Goal: Task Accomplishment & Management: Use online tool/utility

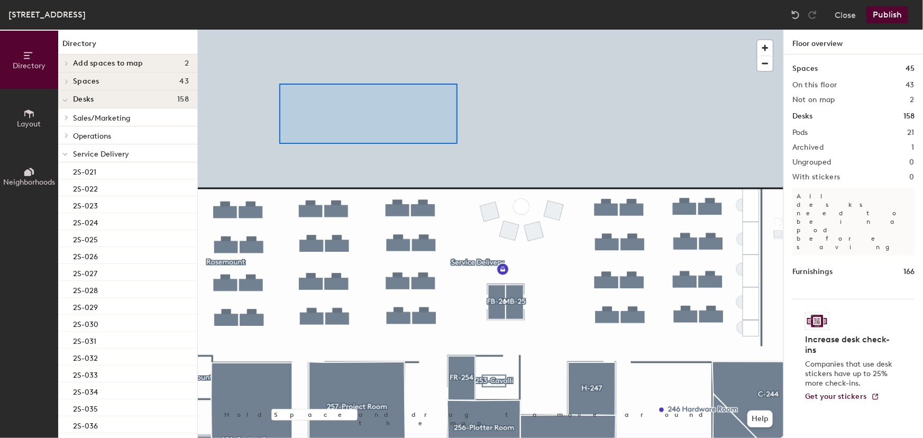
click at [455, 30] on div at bounding box center [491, 30] width 586 height 0
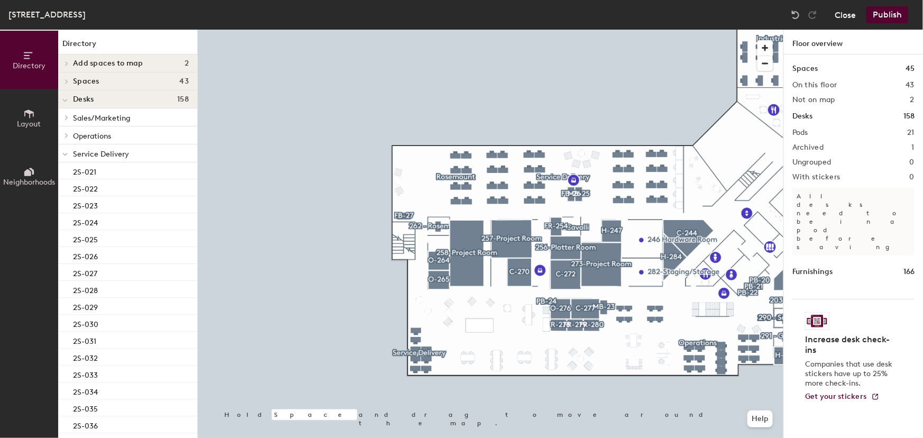
click at [847, 12] on button "Close" at bounding box center [845, 14] width 21 height 17
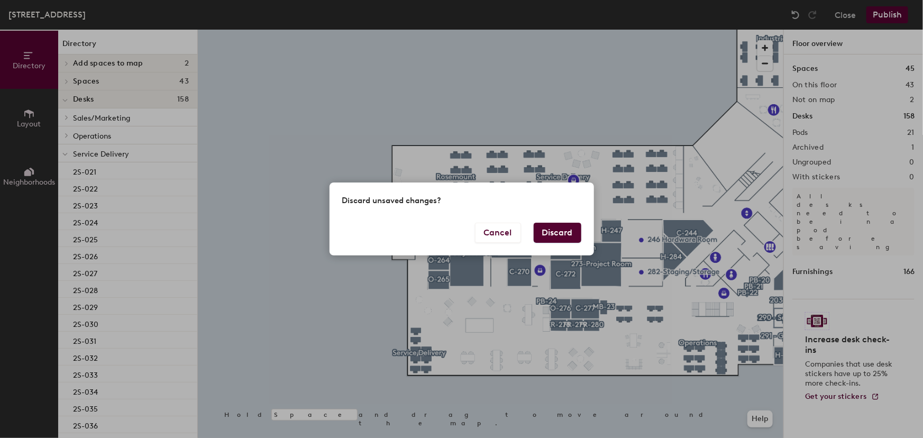
click at [553, 227] on button "Discard" at bounding box center [558, 233] width 48 height 20
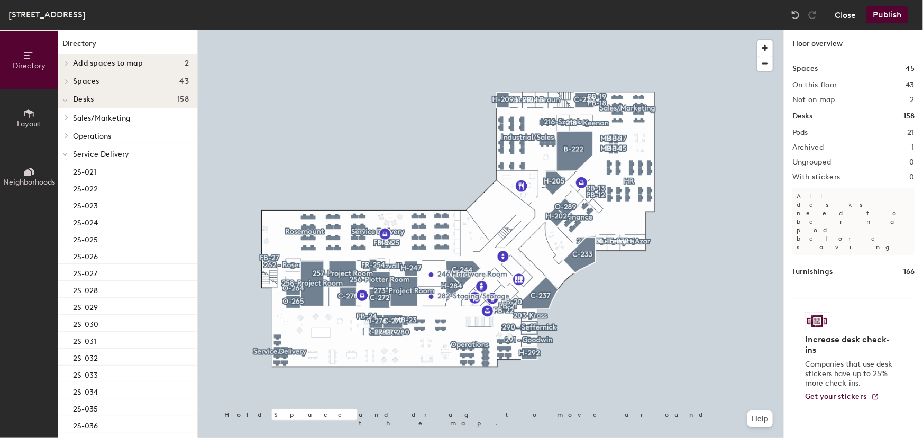
click at [843, 14] on button "Close" at bounding box center [845, 14] width 21 height 17
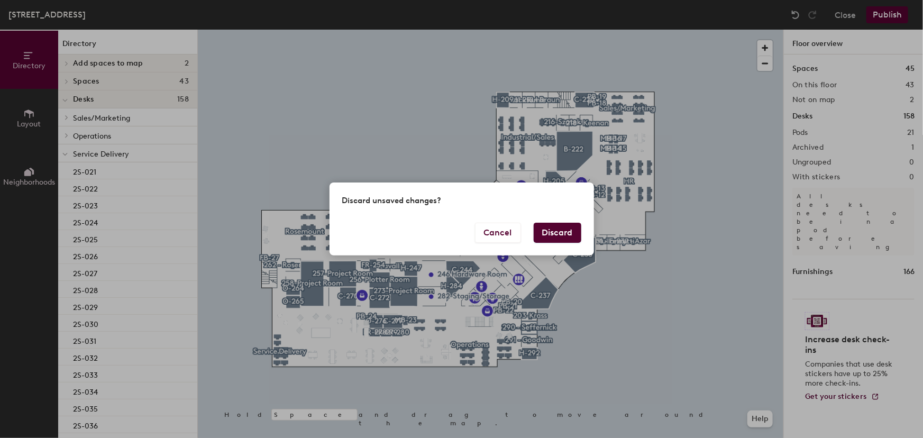
drag, startPoint x: 549, startPoint y: 225, endPoint x: 539, endPoint y: 218, distance: 12.2
click at [548, 224] on button "Discard" at bounding box center [558, 233] width 48 height 20
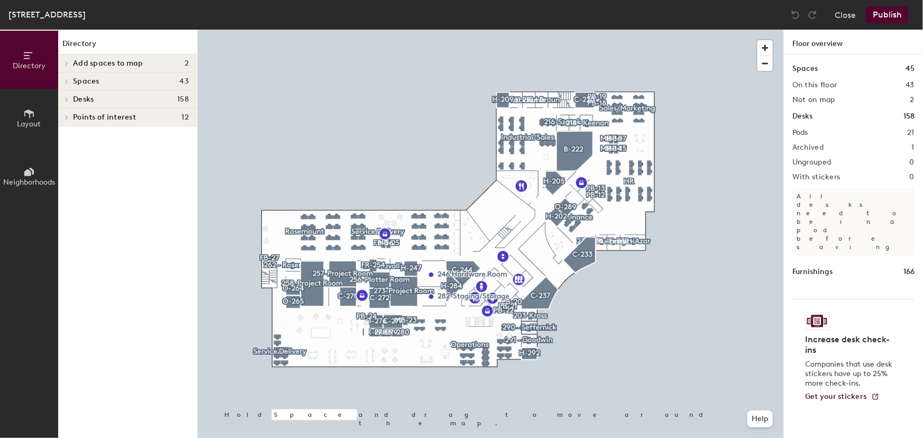
click at [799, 71] on h1 "Spaces" at bounding box center [804, 69] width 25 height 12
click at [799, 116] on h1 "Desks" at bounding box center [802, 117] width 20 height 12
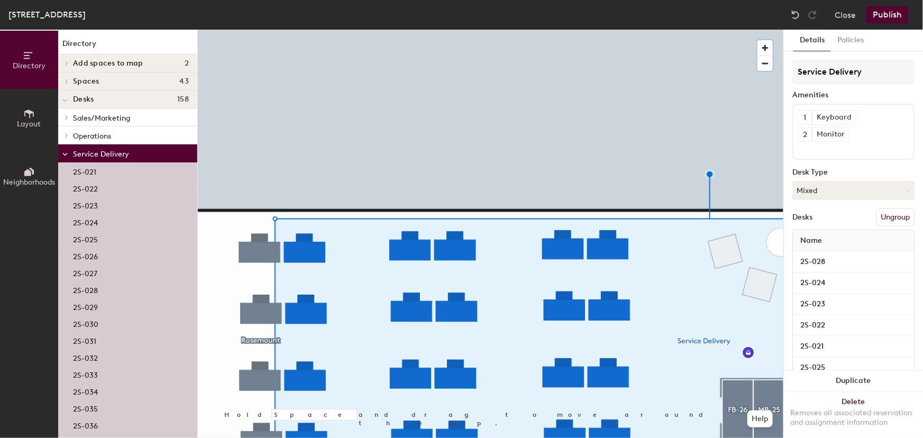
click at [66, 153] on icon at bounding box center [64, 154] width 5 height 4
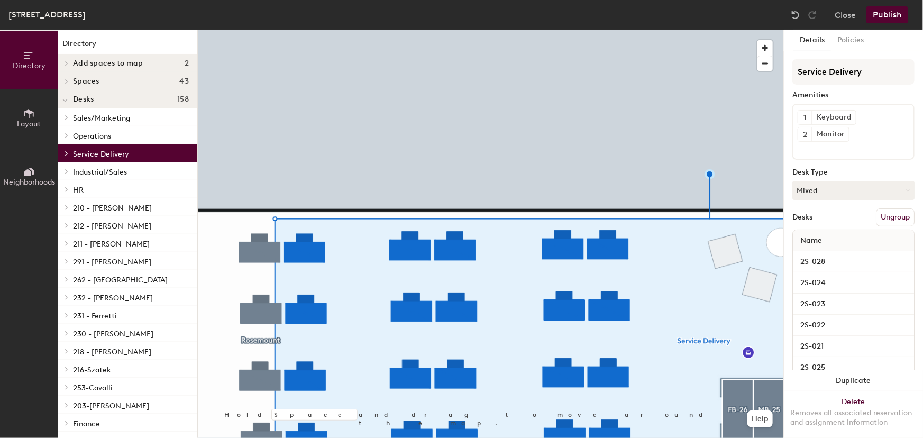
click at [63, 98] on icon at bounding box center [64, 100] width 5 height 4
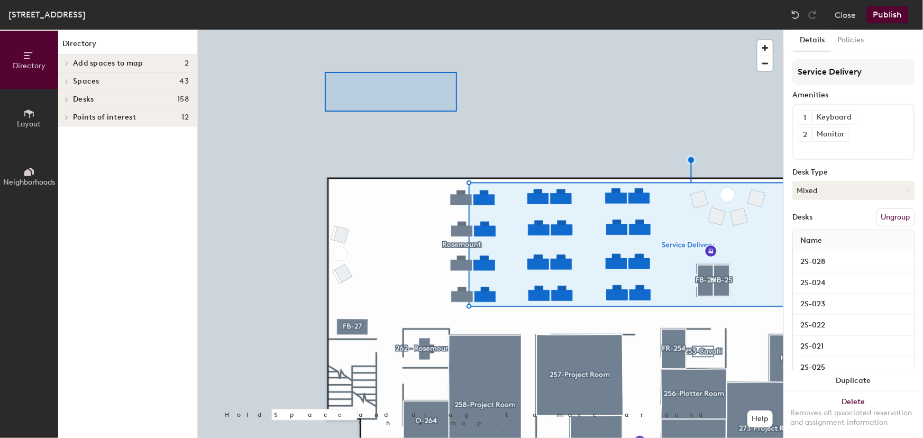
click at [325, 30] on div at bounding box center [491, 30] width 586 height 0
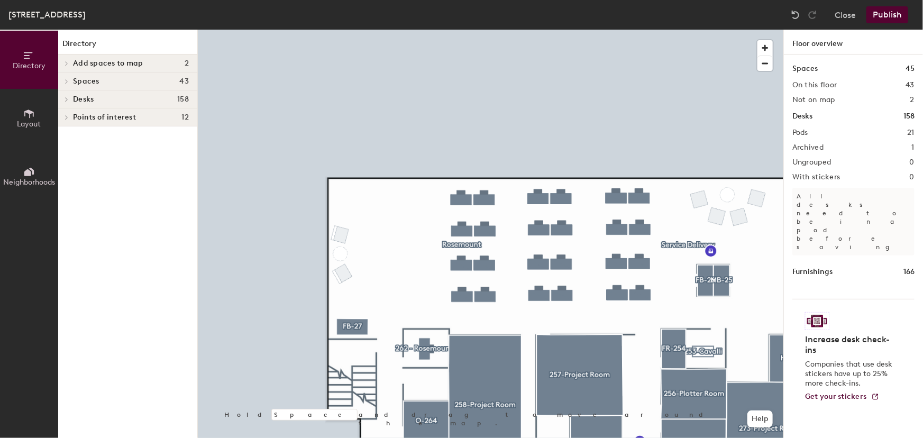
click at [30, 112] on icon at bounding box center [29, 114] width 10 height 8
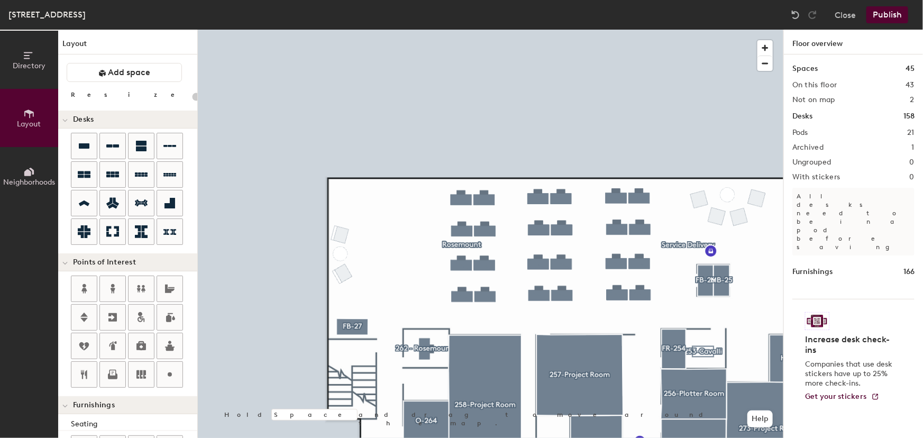
click at [29, 174] on icon at bounding box center [27, 172] width 7 height 7
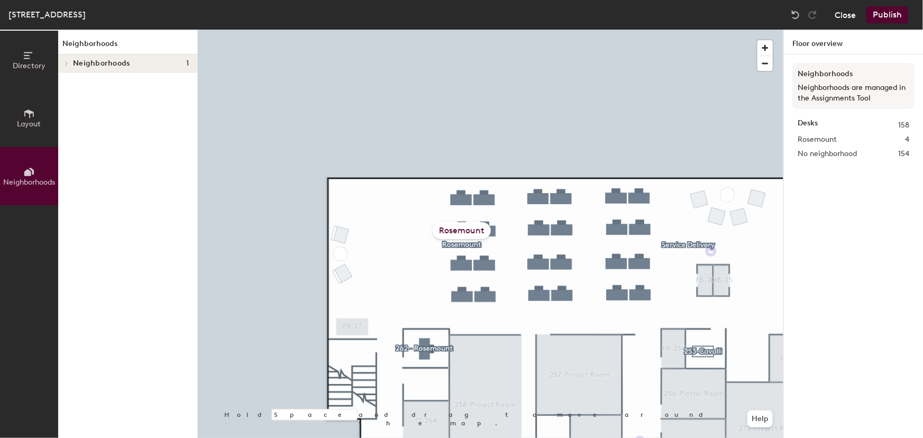
click at [846, 13] on button "Close" at bounding box center [845, 14] width 21 height 17
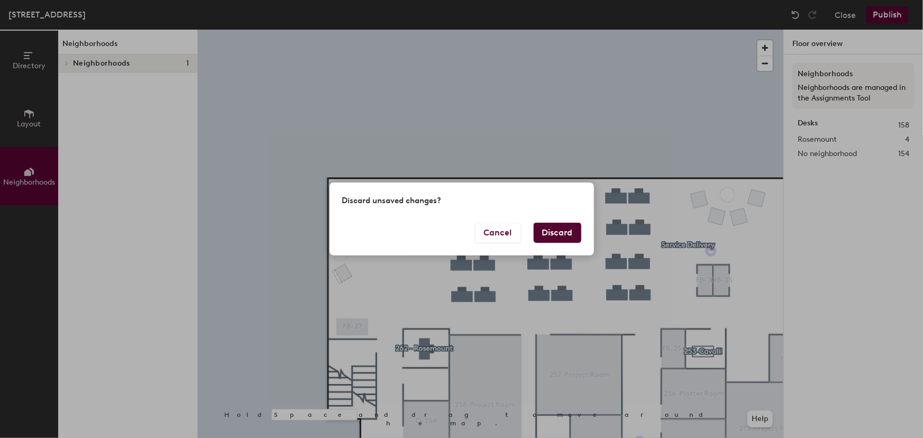
click at [562, 227] on button "Discard" at bounding box center [558, 233] width 48 height 20
